Goal: Check status: Check status

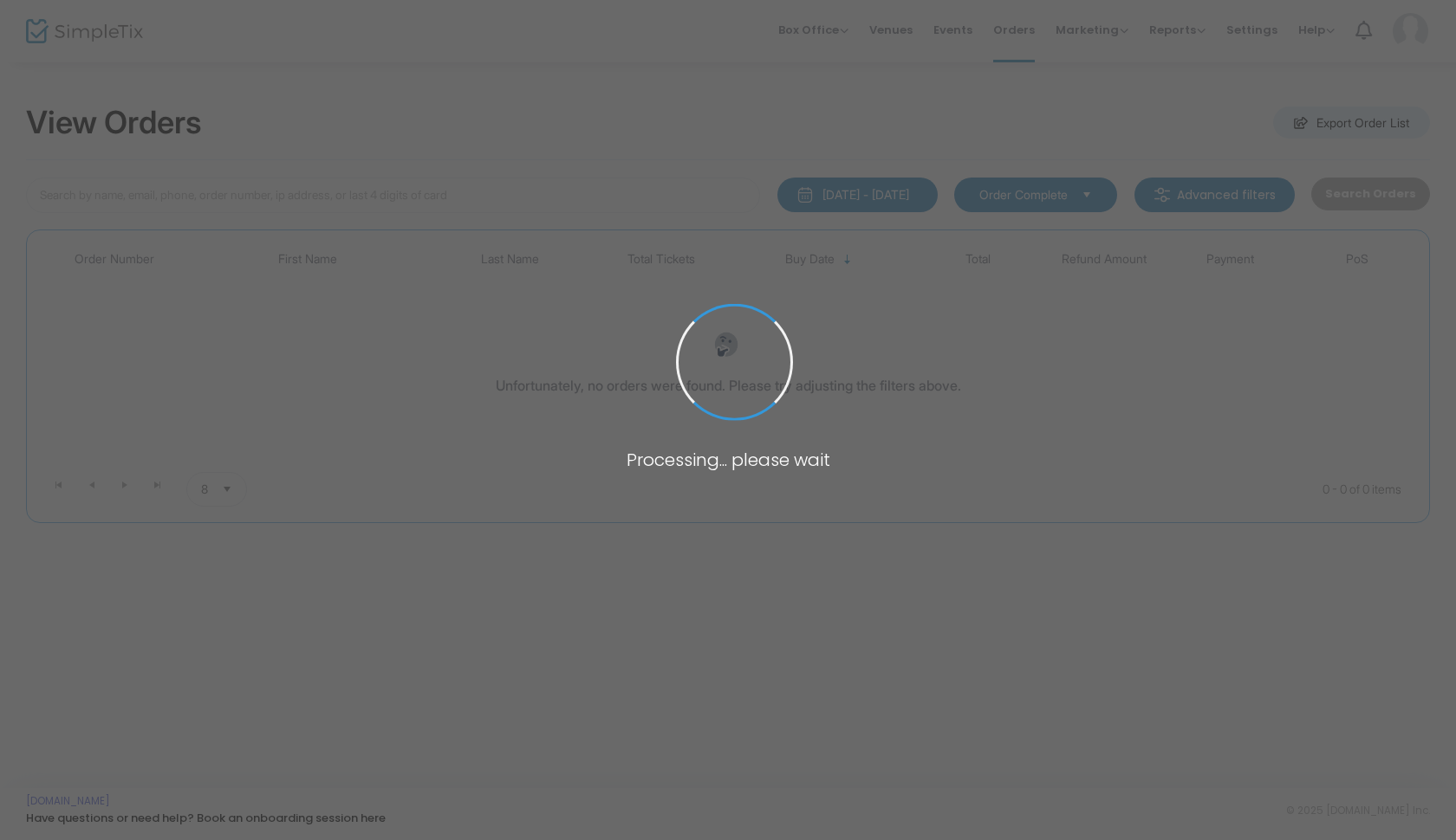
type input "white"
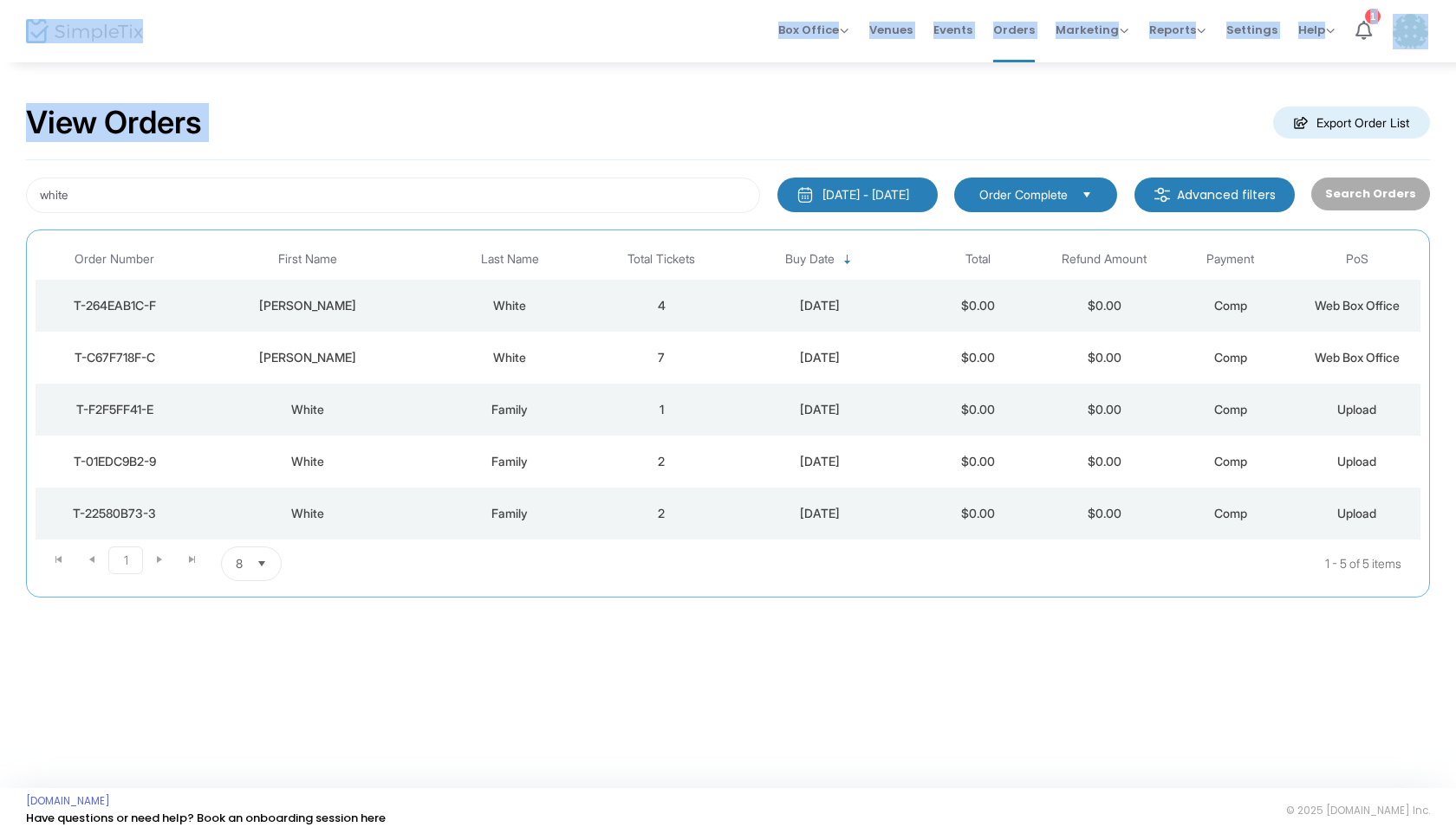
drag, startPoint x: 76, startPoint y: 17, endPoint x: 0, endPoint y: 176, distance: 176.2
click at [0, 179] on m-pages "Box Office Sell Tickets Bookings Sell Season Pass Venues Memberships Events Ord…" at bounding box center [728, 420] width 1456 height 840
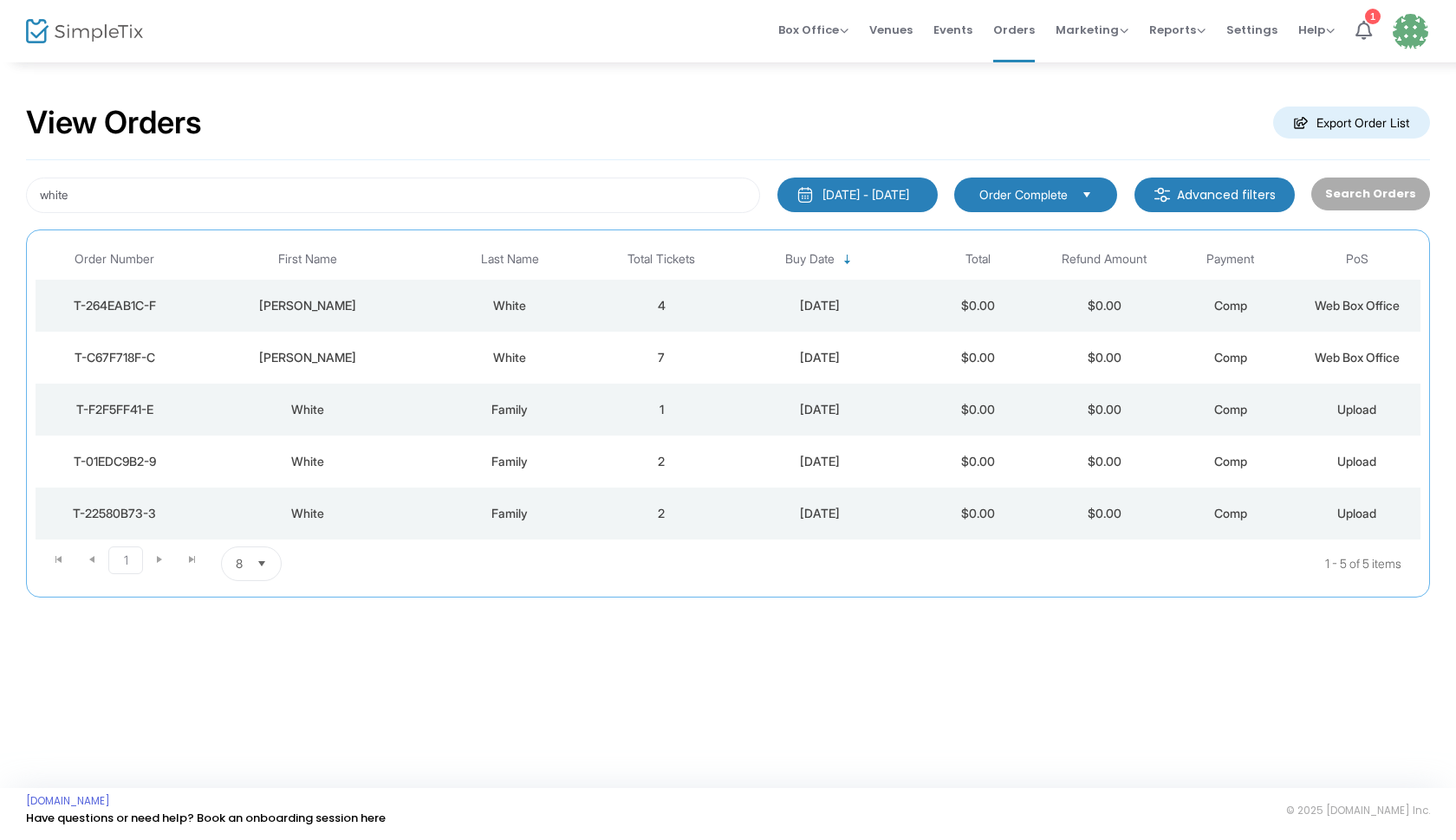
click at [446, 80] on div "View Orders Export Order List white 8/16/2025 - 9/15/2025 Last 30 Days Today Ye…" at bounding box center [728, 359] width 1456 height 598
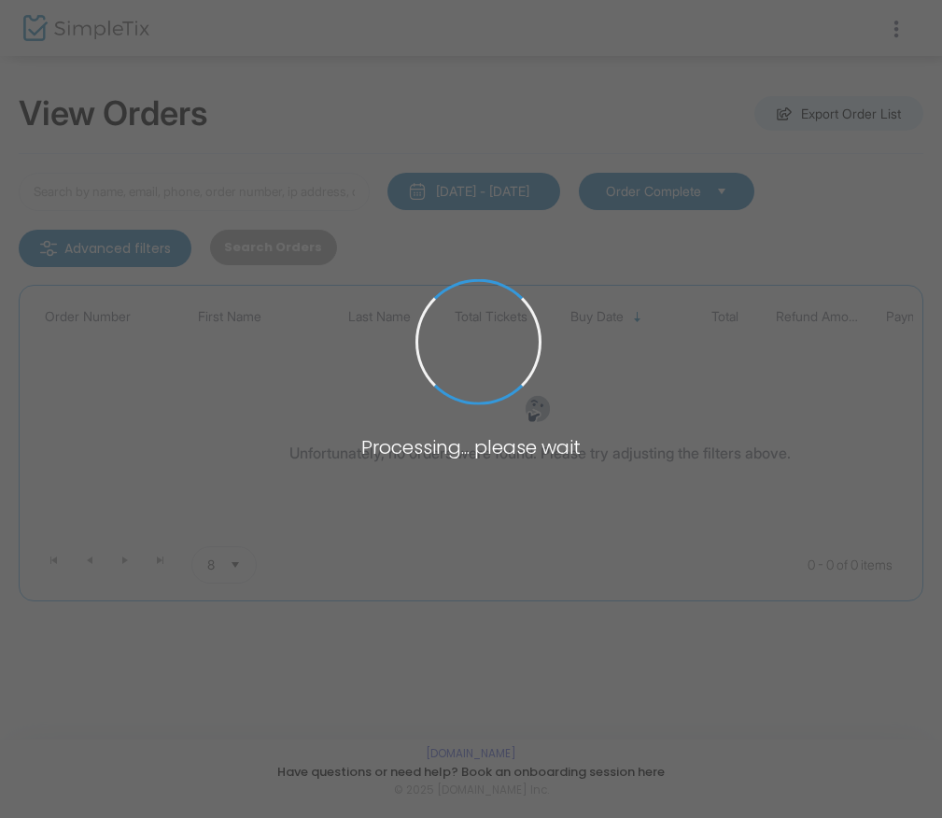
type input "white"
